Goal: Information Seeking & Learning: Learn about a topic

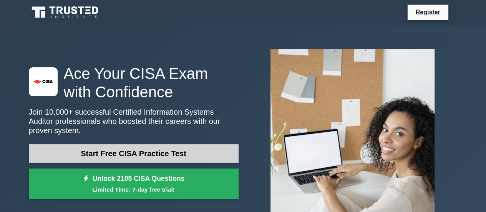
click at [117, 144] on link "Start Free CISA Practice Test" at bounding box center [134, 153] width 210 height 18
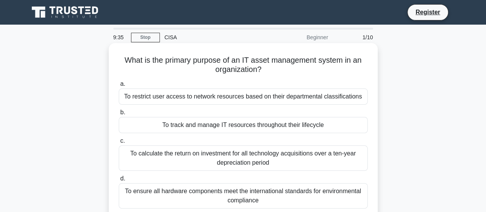
click at [246, 124] on div "To track and manage IT resources throughout their lifecycle" at bounding box center [243, 125] width 249 height 16
click at [119, 115] on input "b. To track and manage IT resources throughout their lifecycle" at bounding box center [119, 112] width 0 height 5
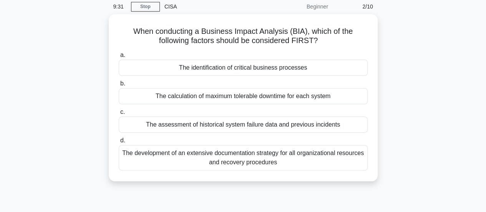
scroll to position [25, 0]
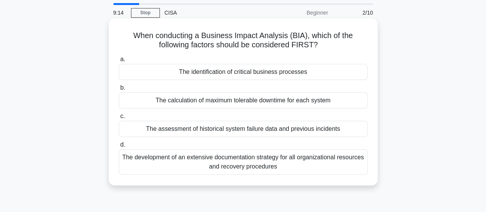
click at [275, 156] on div "The development of an extensive documentation strategy for all organizational r…" at bounding box center [243, 161] width 249 height 25
click at [119, 147] on input "d. The development of an extensive documentation strategy for all organizationa…" at bounding box center [119, 144] width 0 height 5
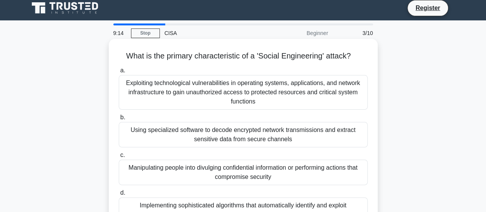
scroll to position [0, 0]
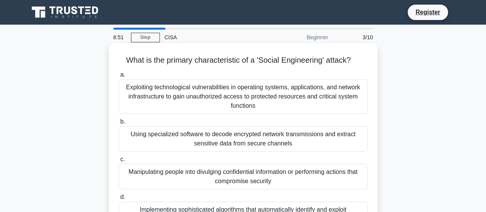
click at [258, 175] on div "Manipulating people into divulging confidential information or performing actio…" at bounding box center [243, 176] width 249 height 25
click at [119, 162] on input "c. Manipulating people into divulging confidential information or performing ac…" at bounding box center [119, 159] width 0 height 5
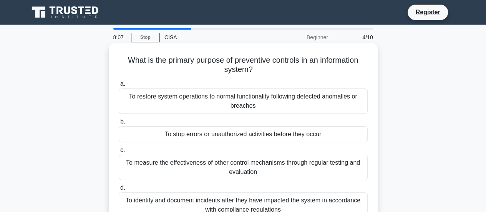
click at [277, 201] on div "To identify and document incidents after they have impacted the system in accor…" at bounding box center [243, 204] width 249 height 25
click at [119, 190] on input "d. To identify and document incidents after they have impacted the system in ac…" at bounding box center [119, 187] width 0 height 5
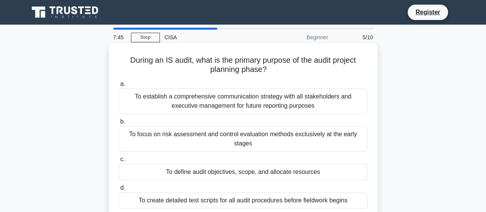
click at [293, 103] on div "To establish a comprehensive communication strategy with all stakeholders and e…" at bounding box center [243, 100] width 249 height 25
click at [119, 86] on input "a. To establish a comprehensive communication strategy with all stakeholders an…" at bounding box center [119, 83] width 0 height 5
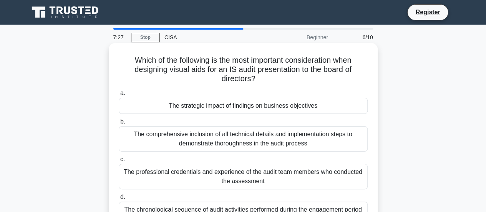
click at [250, 140] on div "The comprehensive inclusion of all technical details and implementation steps t…" at bounding box center [243, 138] width 249 height 25
click at [119, 124] on input "b. The comprehensive inclusion of all technical details and implementation step…" at bounding box center [119, 121] width 0 height 5
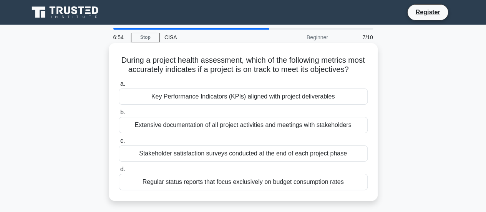
click at [289, 133] on div "Extensive documentation of all project activities and meetings with stakeholders" at bounding box center [243, 125] width 249 height 16
click at [119, 115] on input "b. Extensive documentation of all project activities and meetings with stakehol…" at bounding box center [119, 112] width 0 height 5
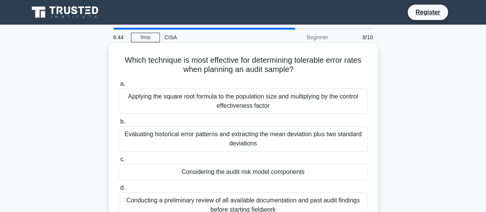
click at [271, 204] on div "Conducting a preliminary review of all available documentation and past audit f…" at bounding box center [243, 204] width 249 height 25
click at [119, 190] on input "d. Conducting a preliminary review of all available documentation and past audi…" at bounding box center [119, 187] width 0 height 5
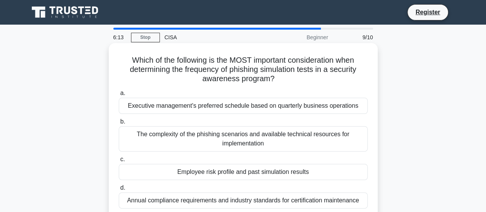
click at [241, 169] on div "Employee risk profile and past simulation results" at bounding box center [243, 172] width 249 height 16
click at [119, 162] on input "c. Employee risk profile and past simulation results" at bounding box center [119, 159] width 0 height 5
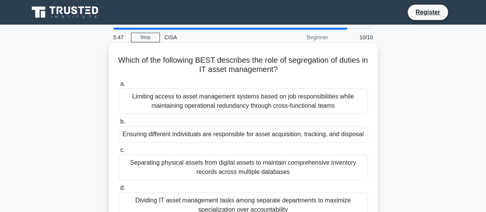
click at [235, 204] on div "Dividing IT asset management tasks among separate departments to maximize speci…" at bounding box center [243, 204] width 249 height 25
click at [119, 190] on input "d. Dividing IT asset management tasks among separate departments to maximize sp…" at bounding box center [119, 187] width 0 height 5
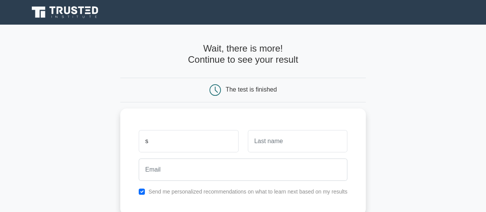
type input "samson"
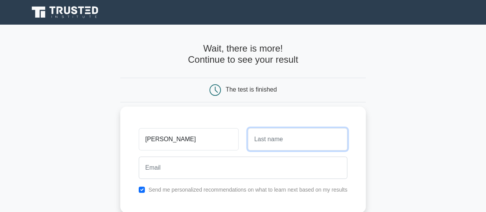
click at [258, 135] on input "text" at bounding box center [297, 139] width 99 height 22
type input "[PERSON_NAME]"
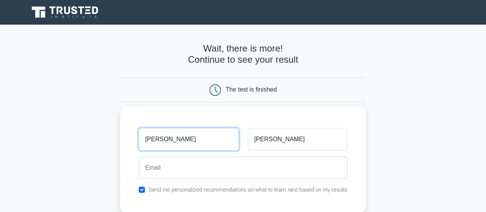
click at [148, 139] on input "samson" at bounding box center [188, 139] width 99 height 22
type input "[PERSON_NAME]"
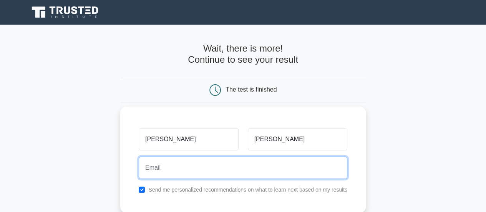
click at [162, 166] on input "email" at bounding box center [243, 167] width 208 height 22
type input "[EMAIL_ADDRESS][DOMAIN_NAME]"
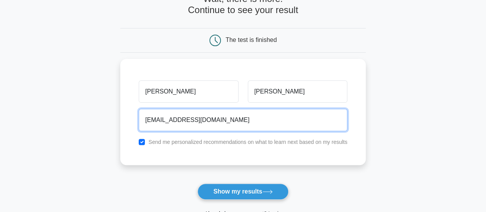
scroll to position [51, 0]
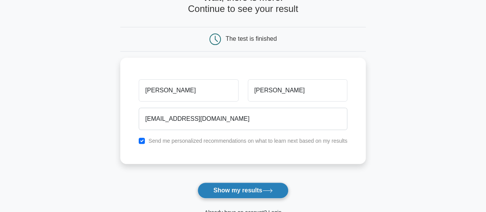
click at [242, 189] on button "Show my results" at bounding box center [242, 190] width 91 height 16
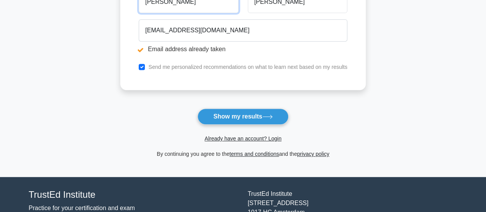
scroll to position [171, 0]
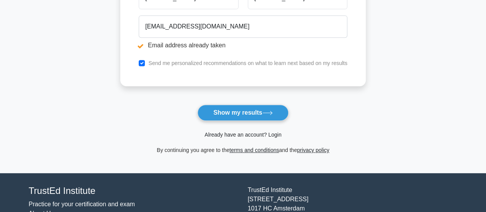
click at [218, 133] on link "Already have an account? Login" at bounding box center [242, 134] width 77 height 6
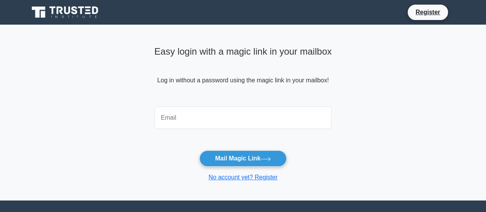
click at [187, 113] on input "email" at bounding box center [242, 117] width 177 height 22
type input "[EMAIL_ADDRESS][DOMAIN_NAME]"
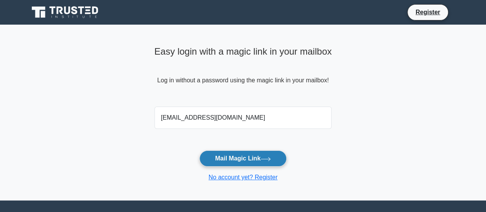
click at [225, 156] on button "Mail Magic Link" at bounding box center [242, 158] width 87 height 16
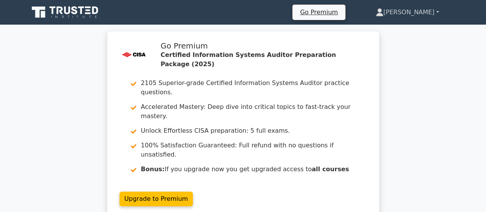
click at [399, 12] on link "[PERSON_NAME]" at bounding box center [407, 12] width 100 height 15
click at [378, 30] on link "Profile" at bounding box center [387, 30] width 61 height 12
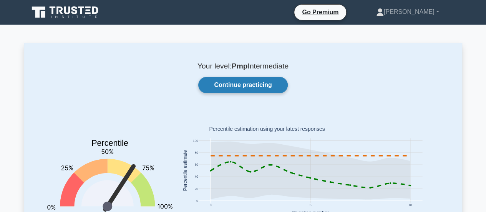
click at [260, 84] on link "Continue practicing" at bounding box center [242, 85] width 89 height 16
